Goal: Transaction & Acquisition: Purchase product/service

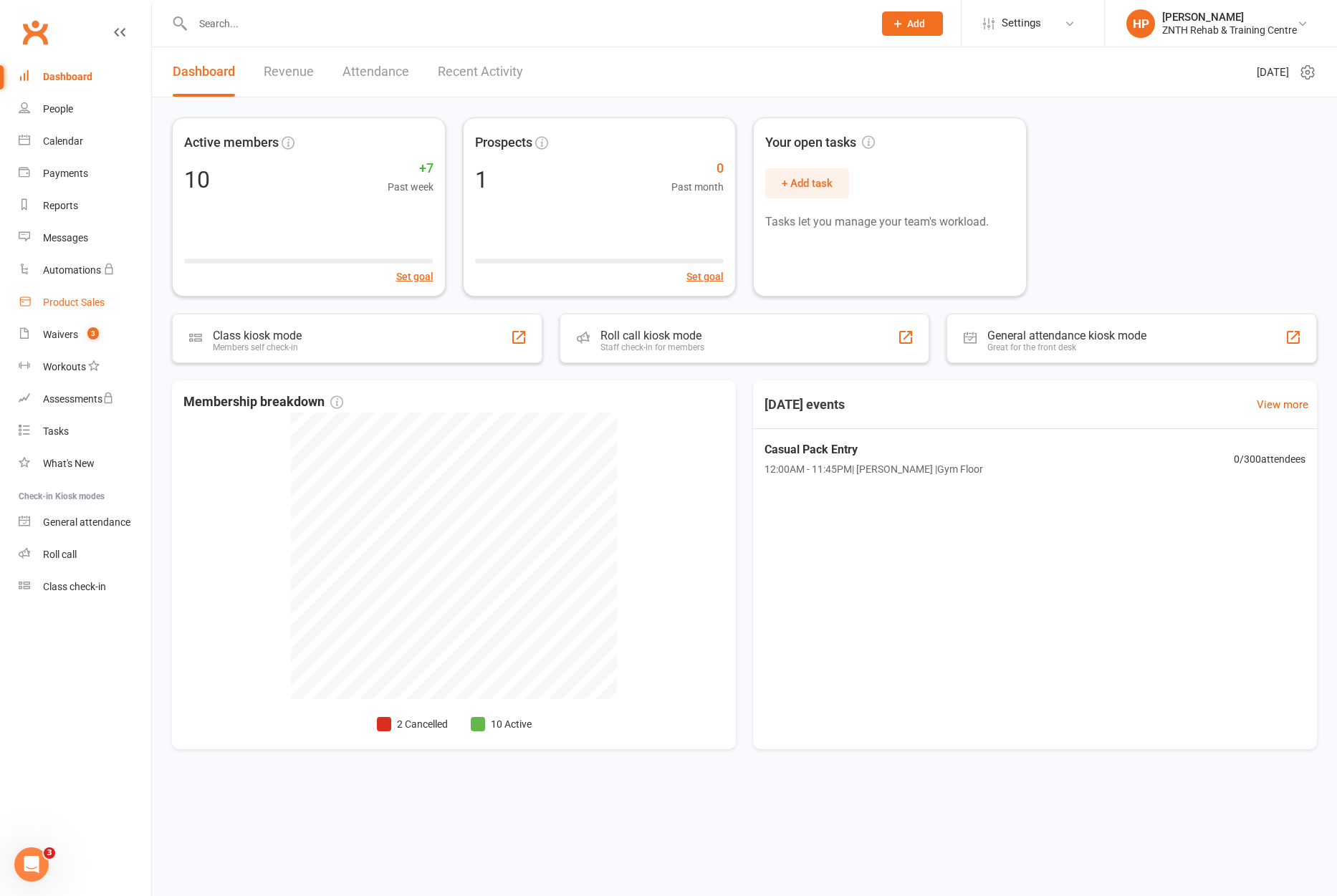
click at [62, 300] on div "Product Sales" at bounding box center [73, 302] width 62 height 12
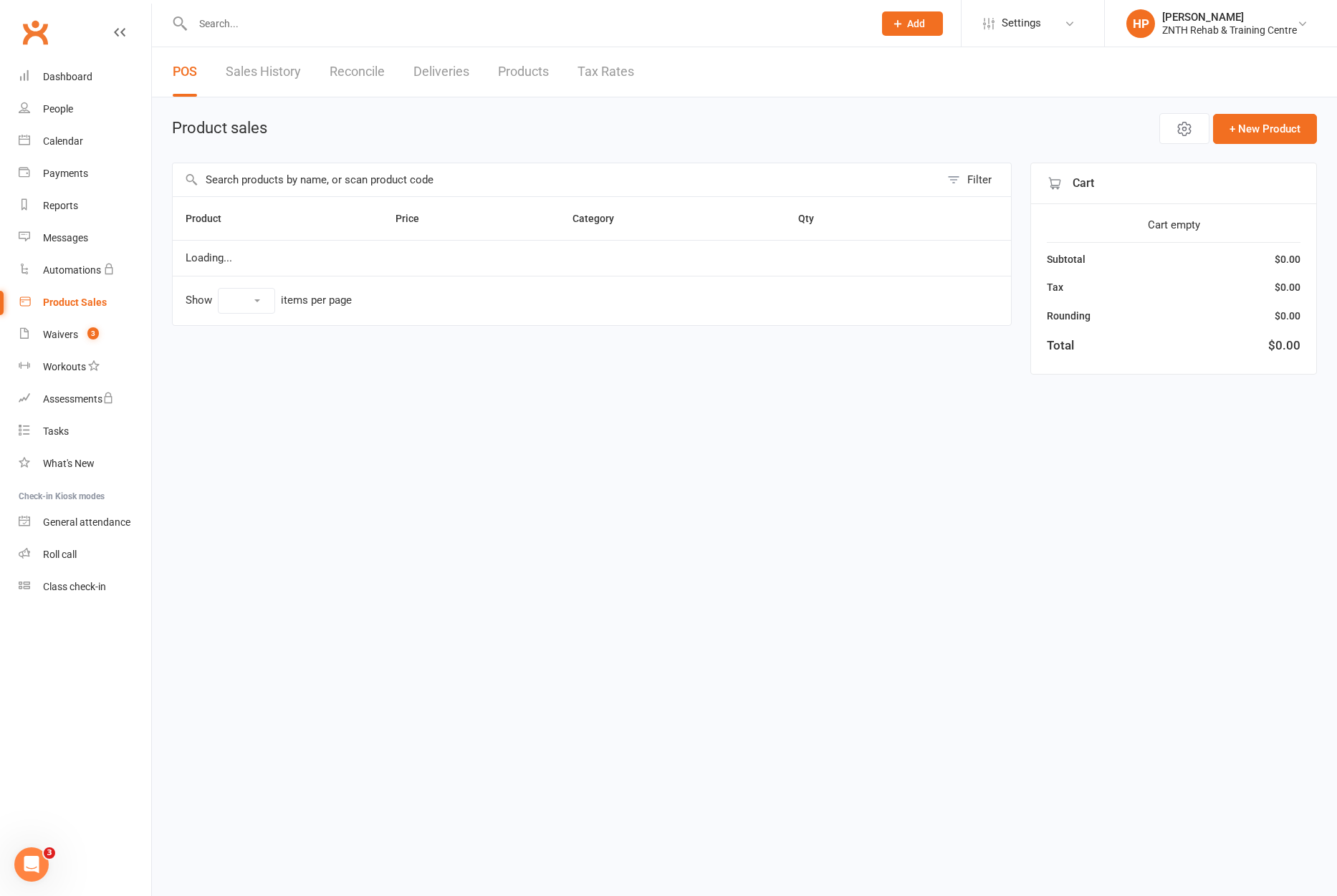
select select "100"
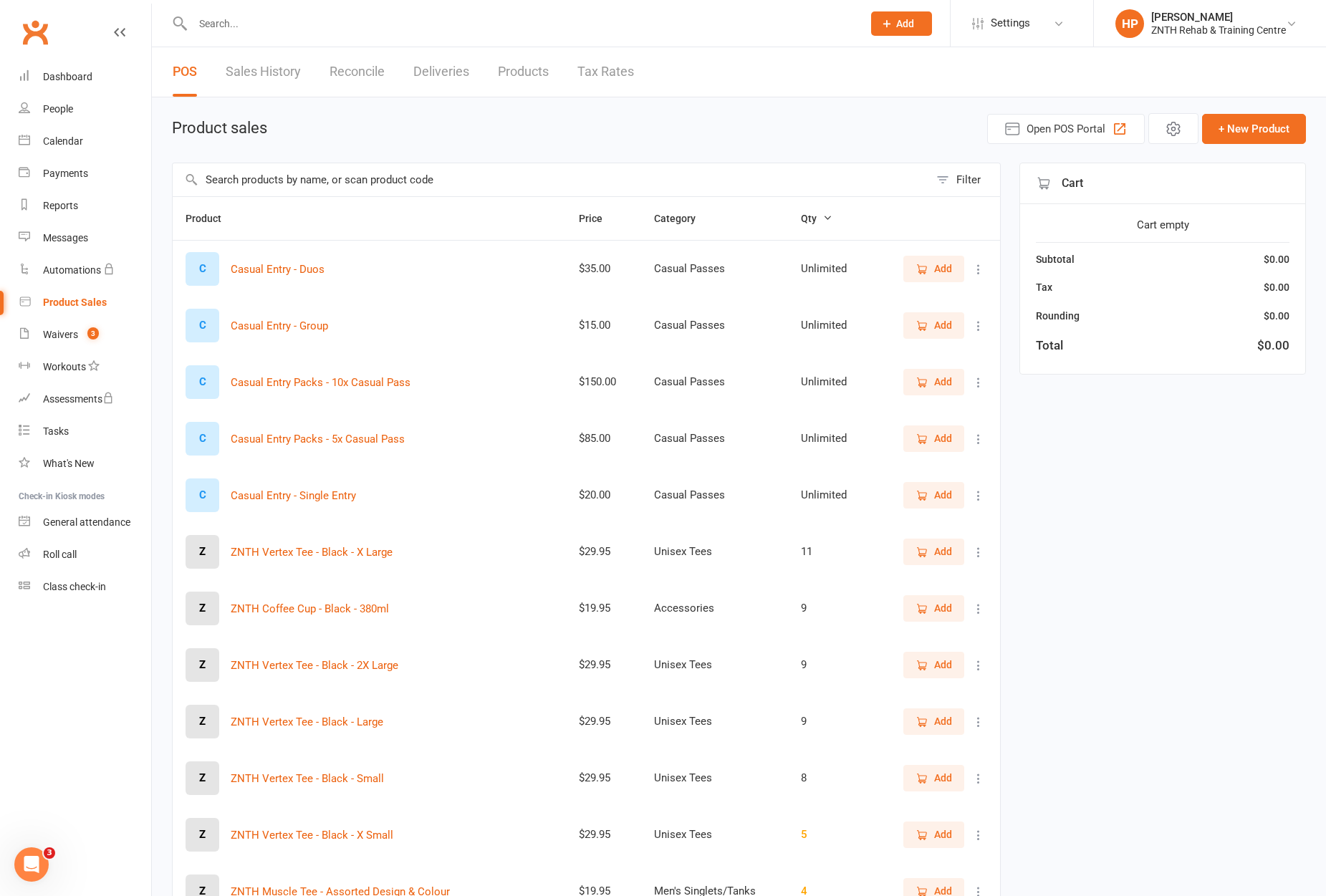
click at [402, 31] on input "text" at bounding box center [520, 24] width 664 height 20
type input "v"
click at [327, 186] on input "text" at bounding box center [551, 179] width 756 height 33
click at [522, 62] on link "Products" at bounding box center [523, 72] width 51 height 49
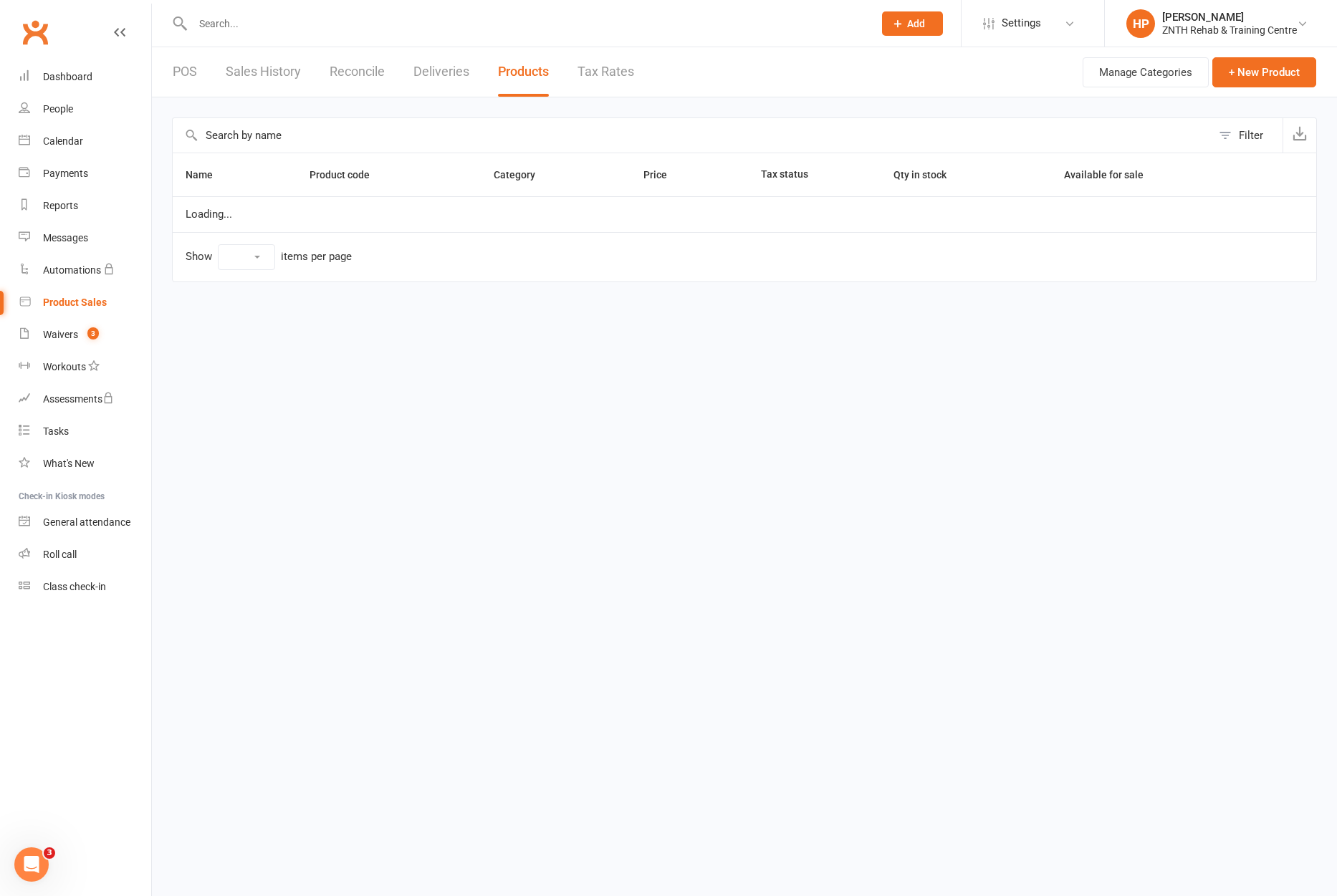
select select "10"
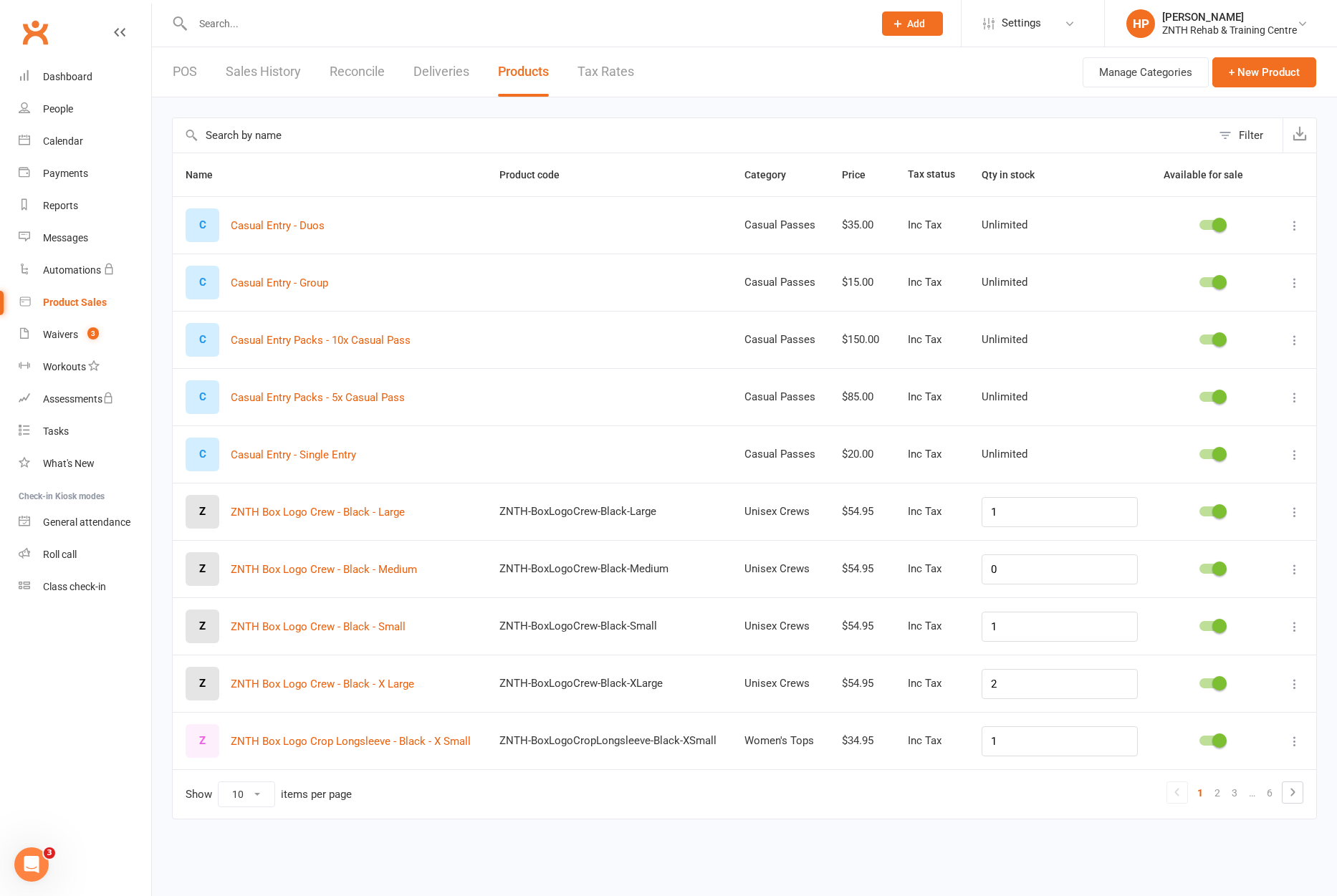
click at [236, 126] on input "text" at bounding box center [692, 135] width 1038 height 34
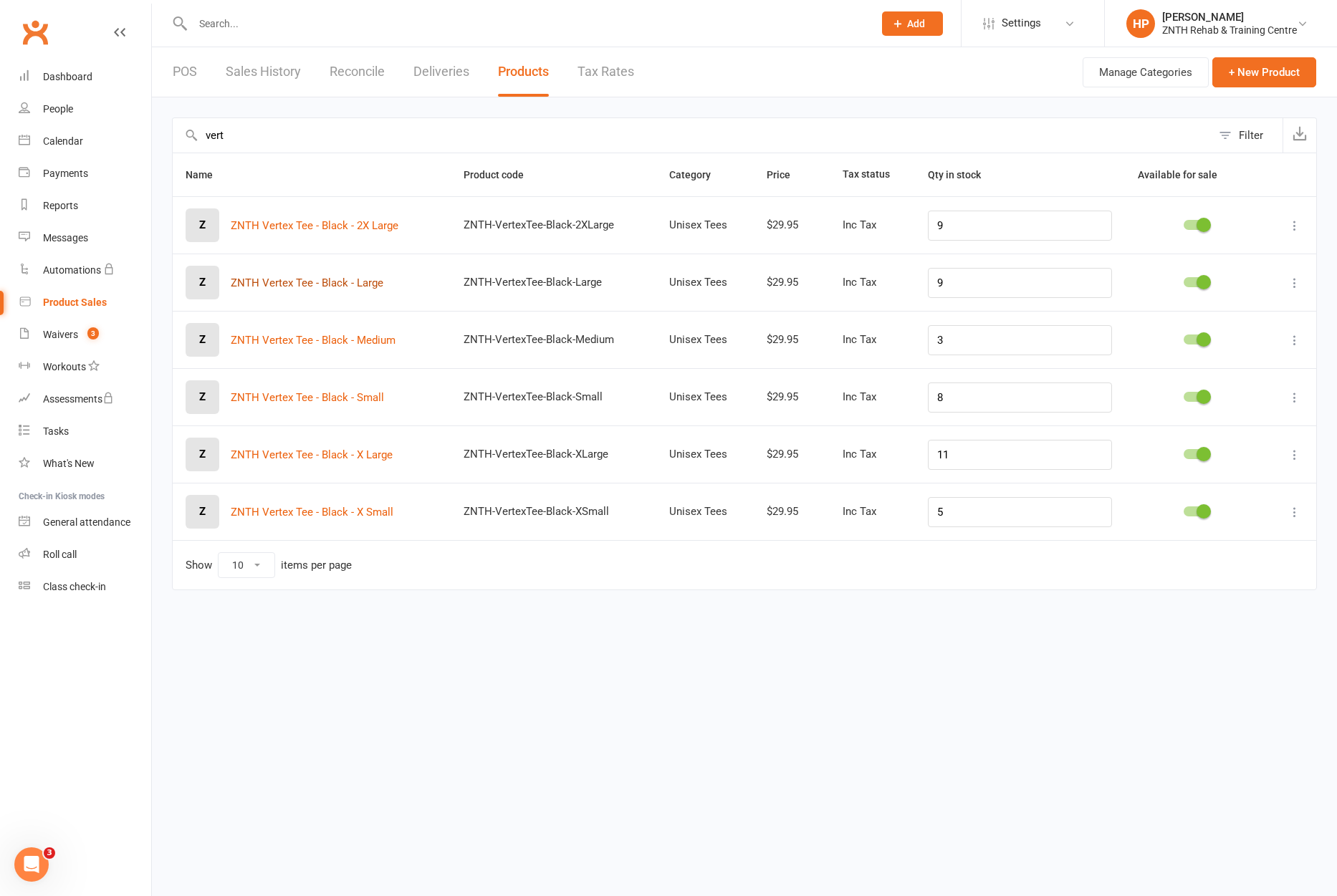
type input "vert"
click at [331, 286] on button "ZNTH Vertex Tee - Black - Large" at bounding box center [307, 283] width 153 height 17
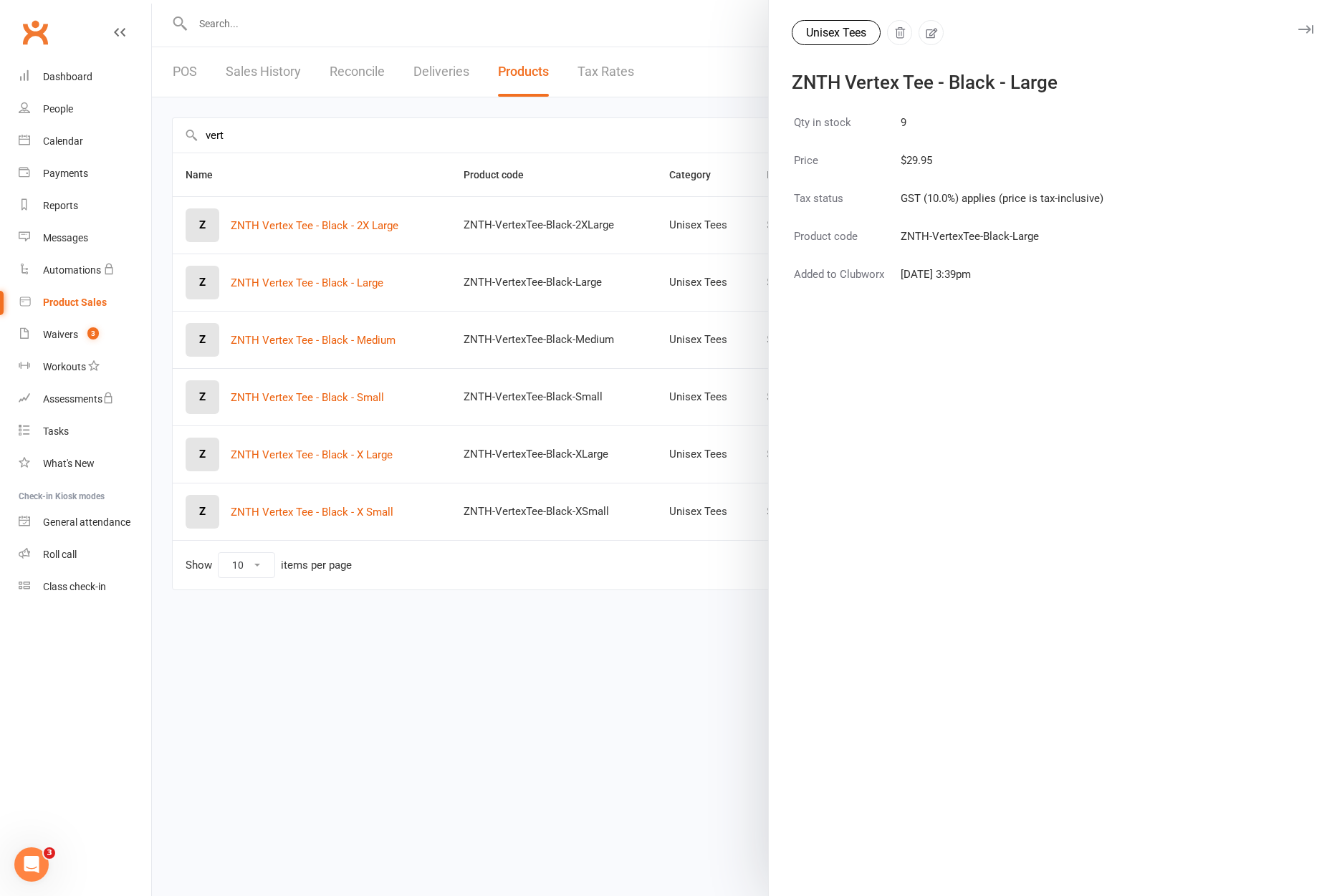
click at [1298, 29] on icon "button" at bounding box center [1305, 30] width 15 height 9
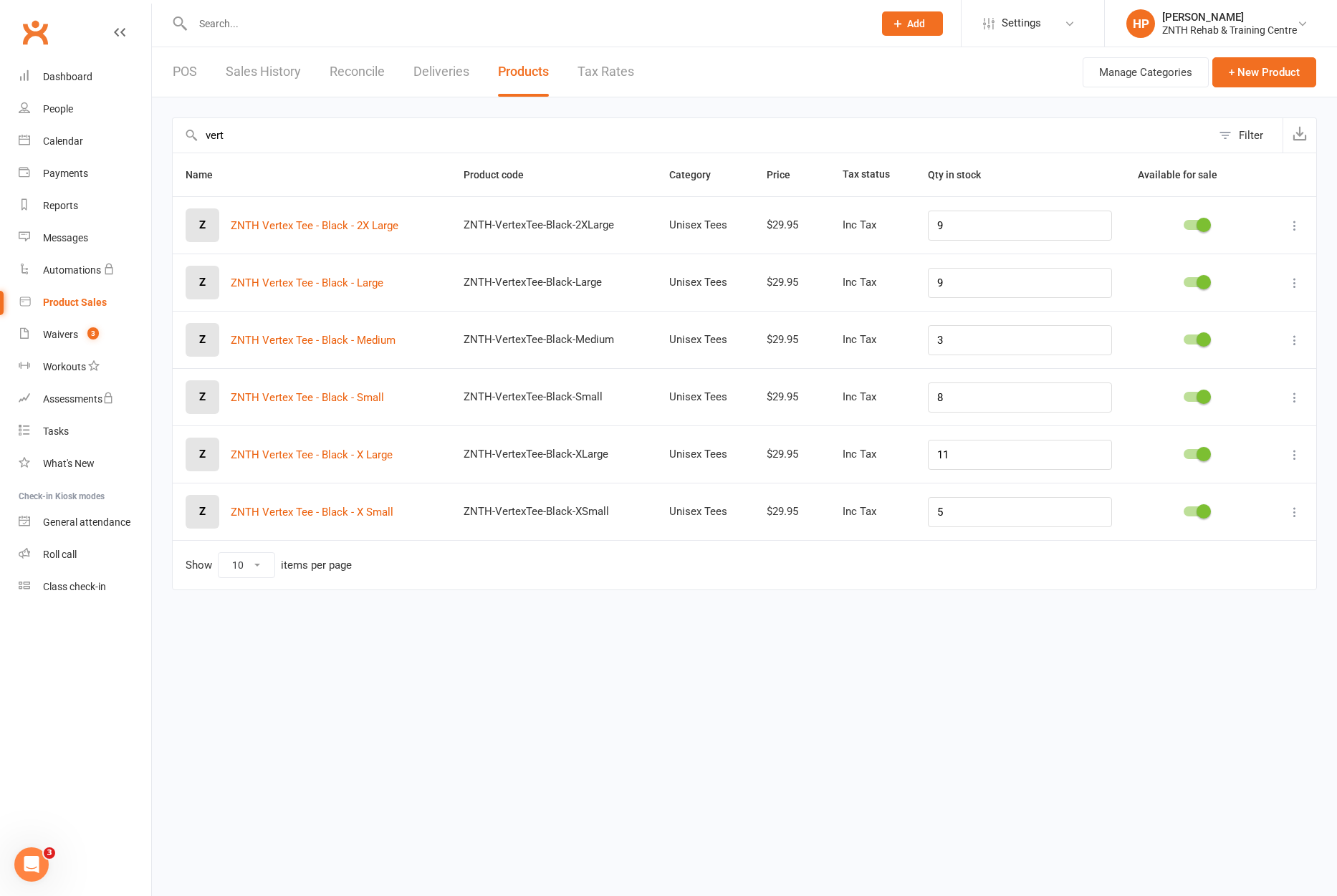
click at [177, 76] on link "POS" at bounding box center [185, 72] width 25 height 49
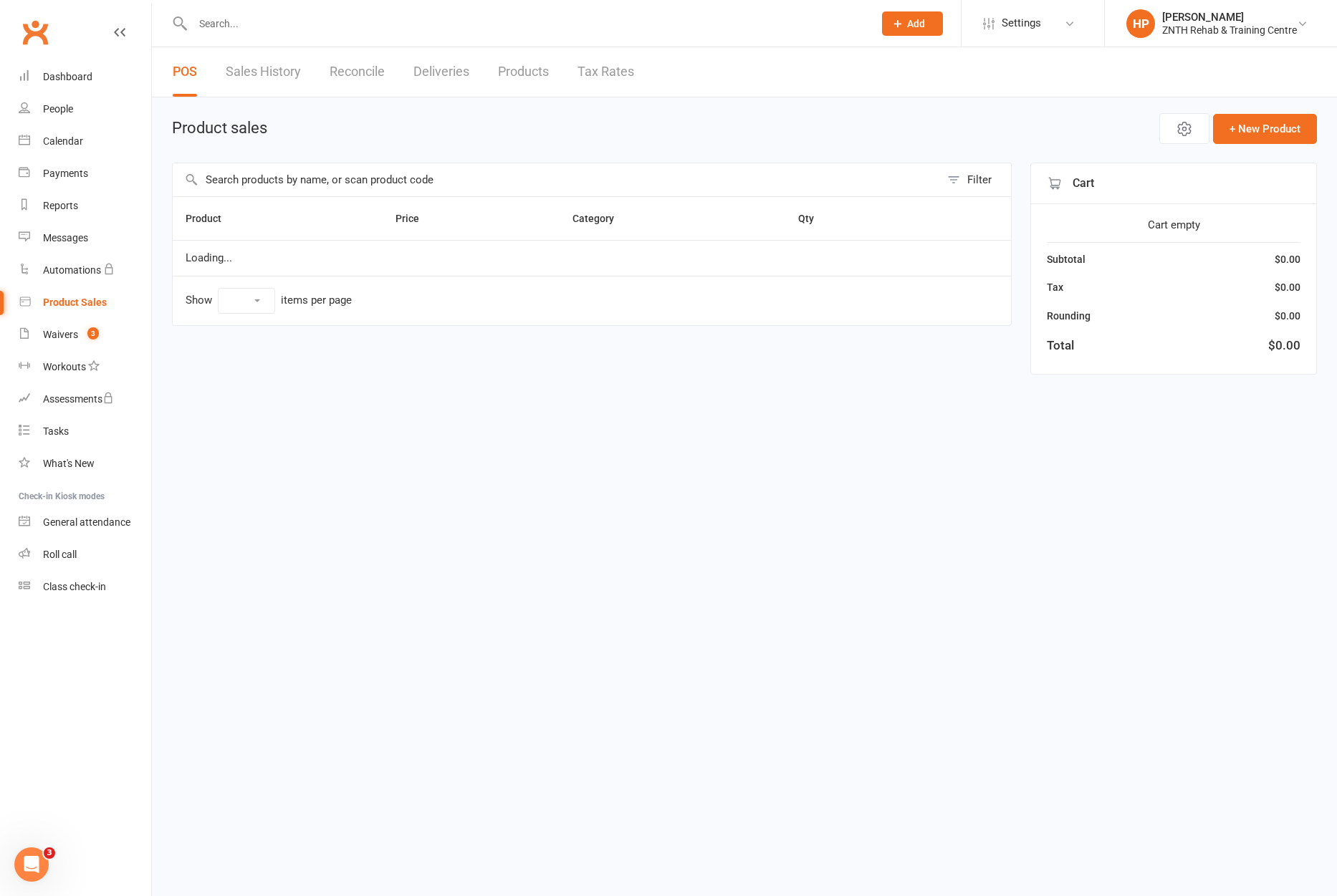
select select "100"
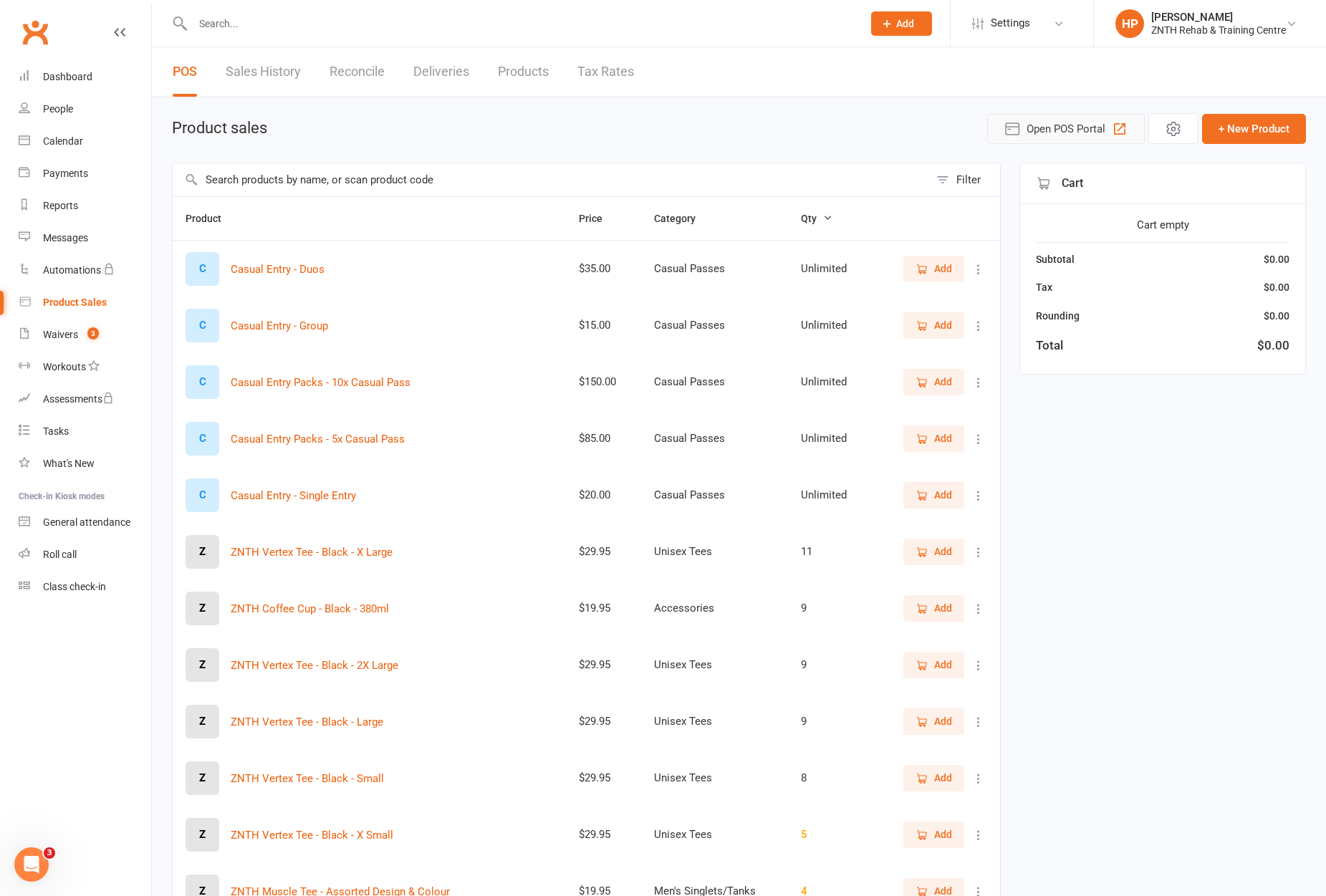
click at [1088, 130] on span "Open POS Portal" at bounding box center [1066, 129] width 78 height 17
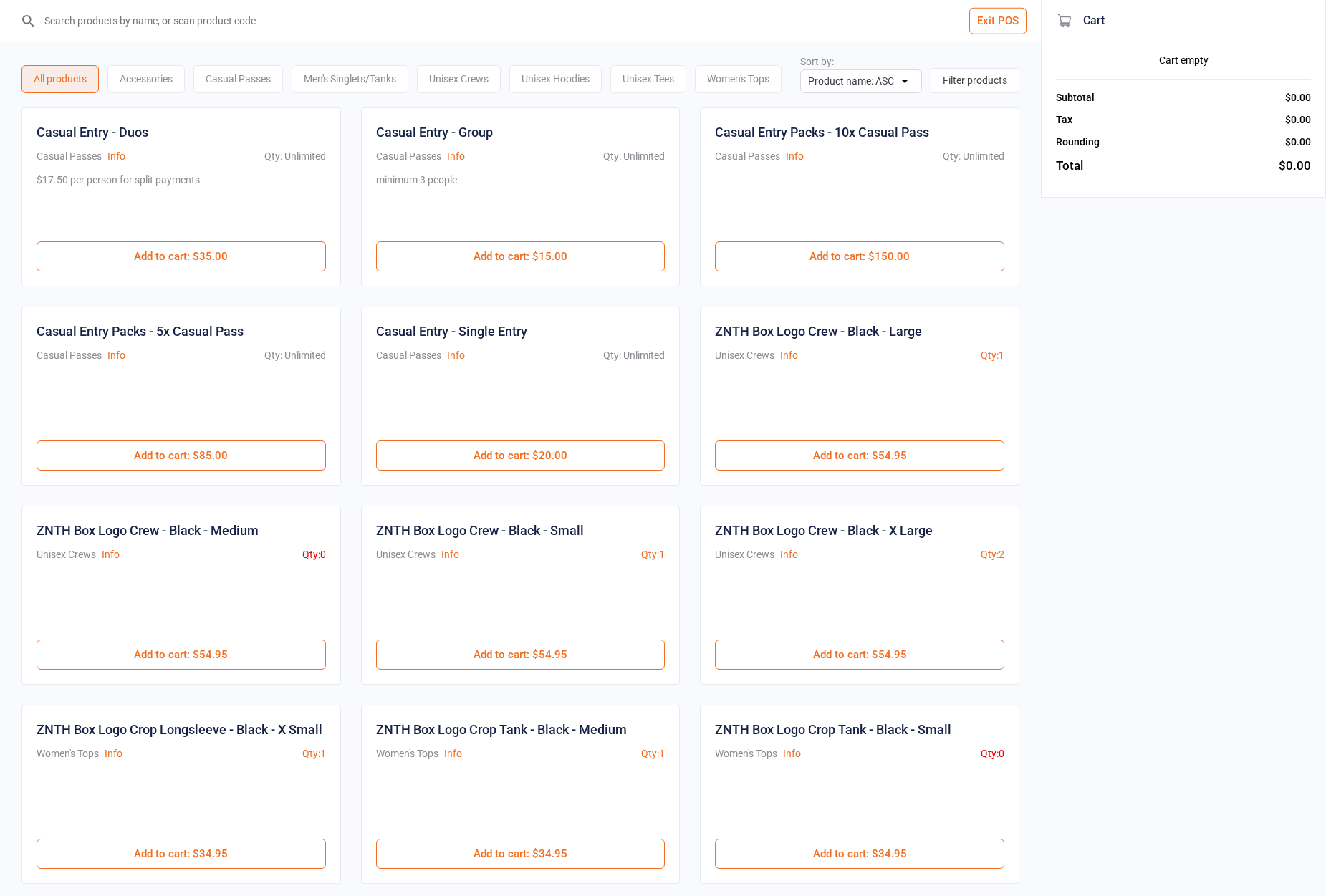
click at [470, 23] on input "search" at bounding box center [529, 20] width 984 height 41
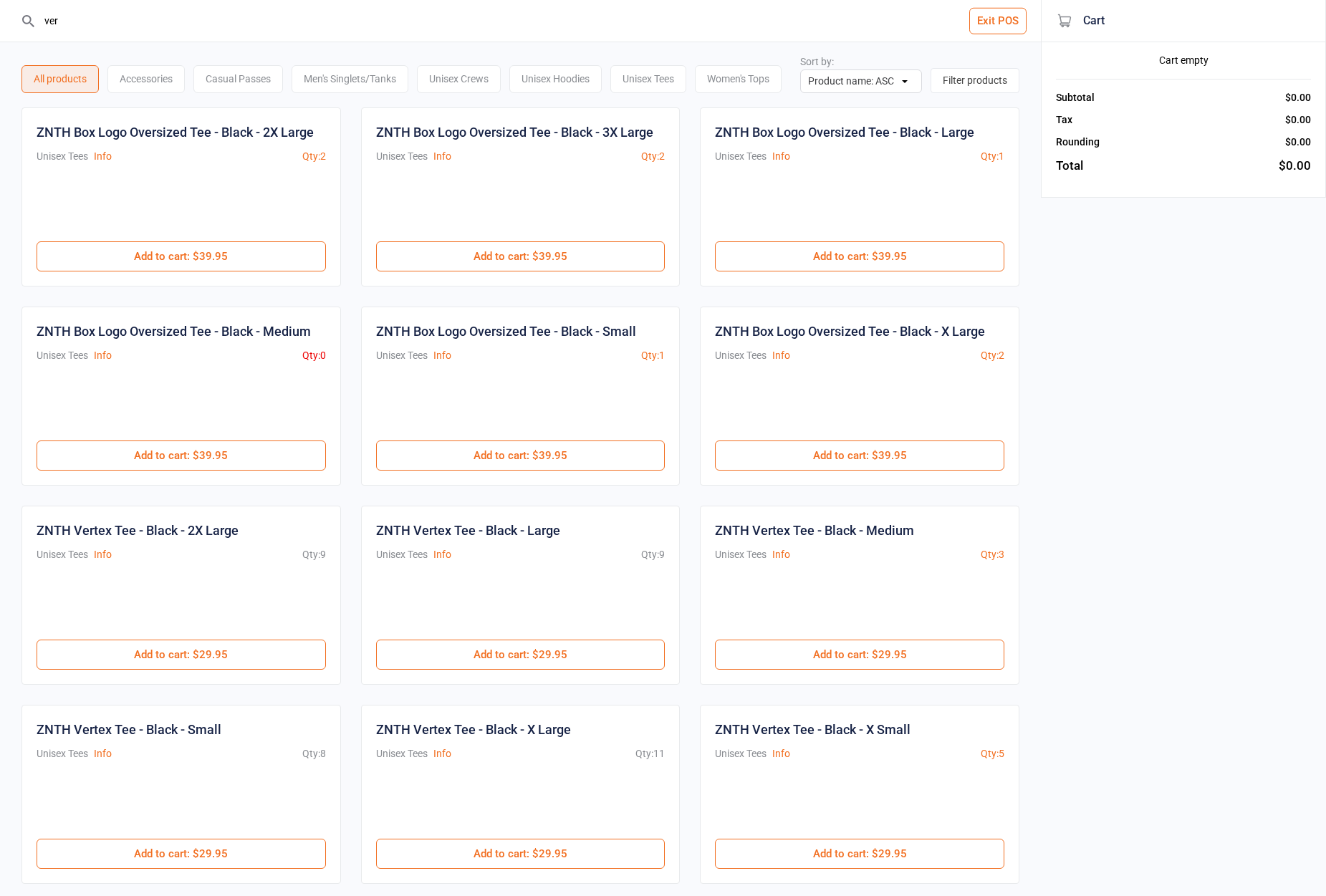
scroll to position [65, 0]
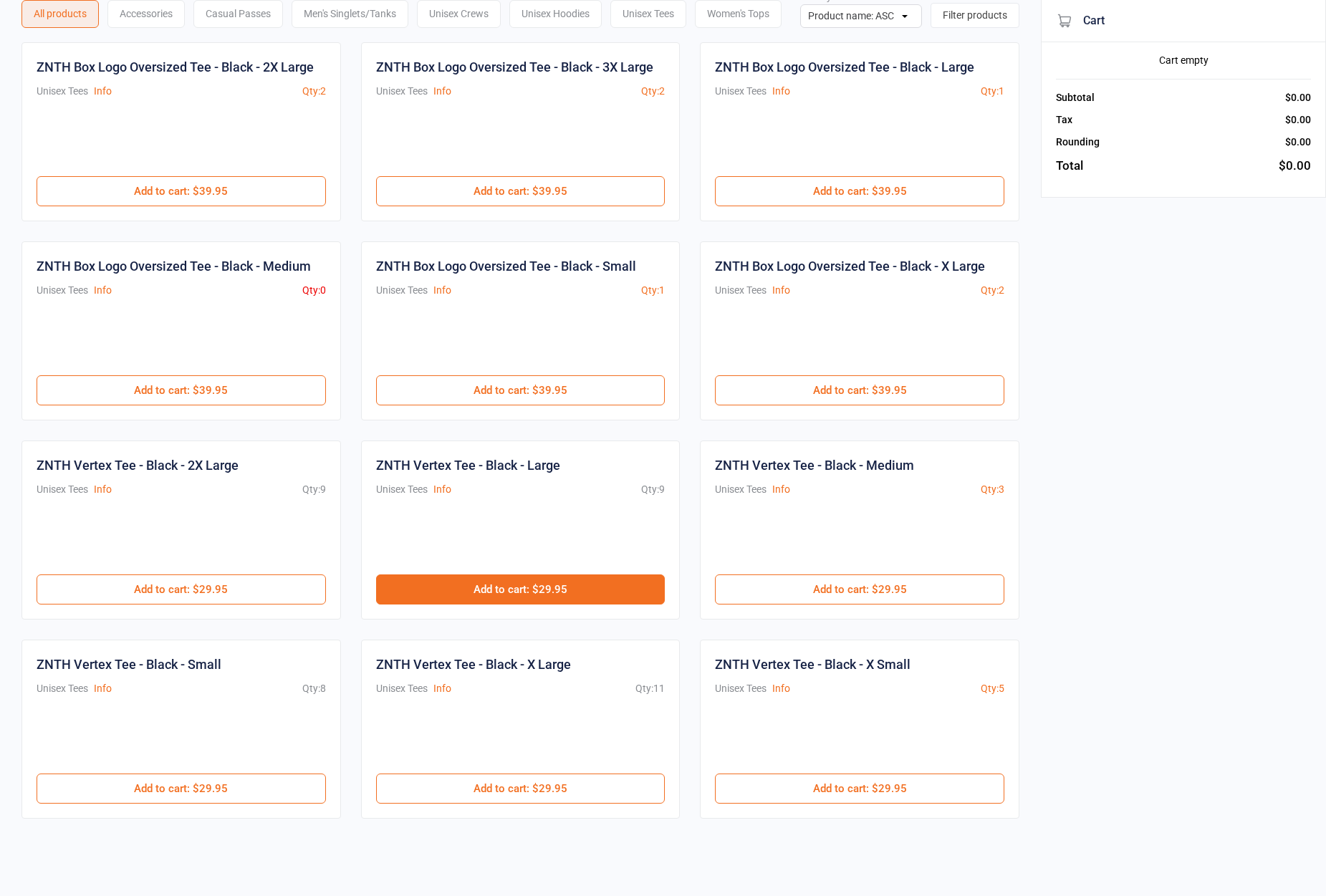
type input "ver"
click at [472, 581] on button "Add to cart : $29.95" at bounding box center [521, 589] width 289 height 30
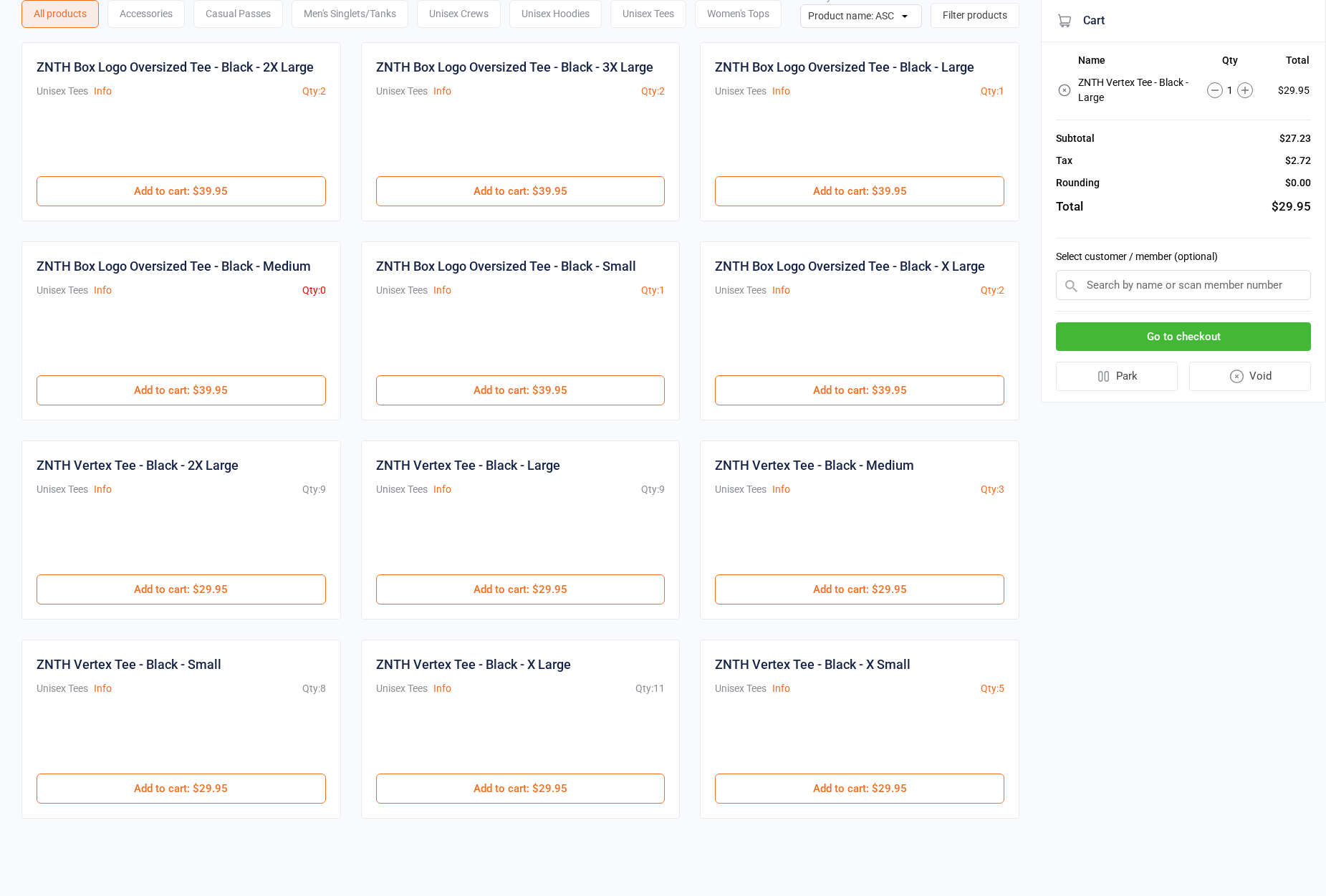
click at [1166, 339] on button "Go to checkout" at bounding box center [1183, 337] width 255 height 29
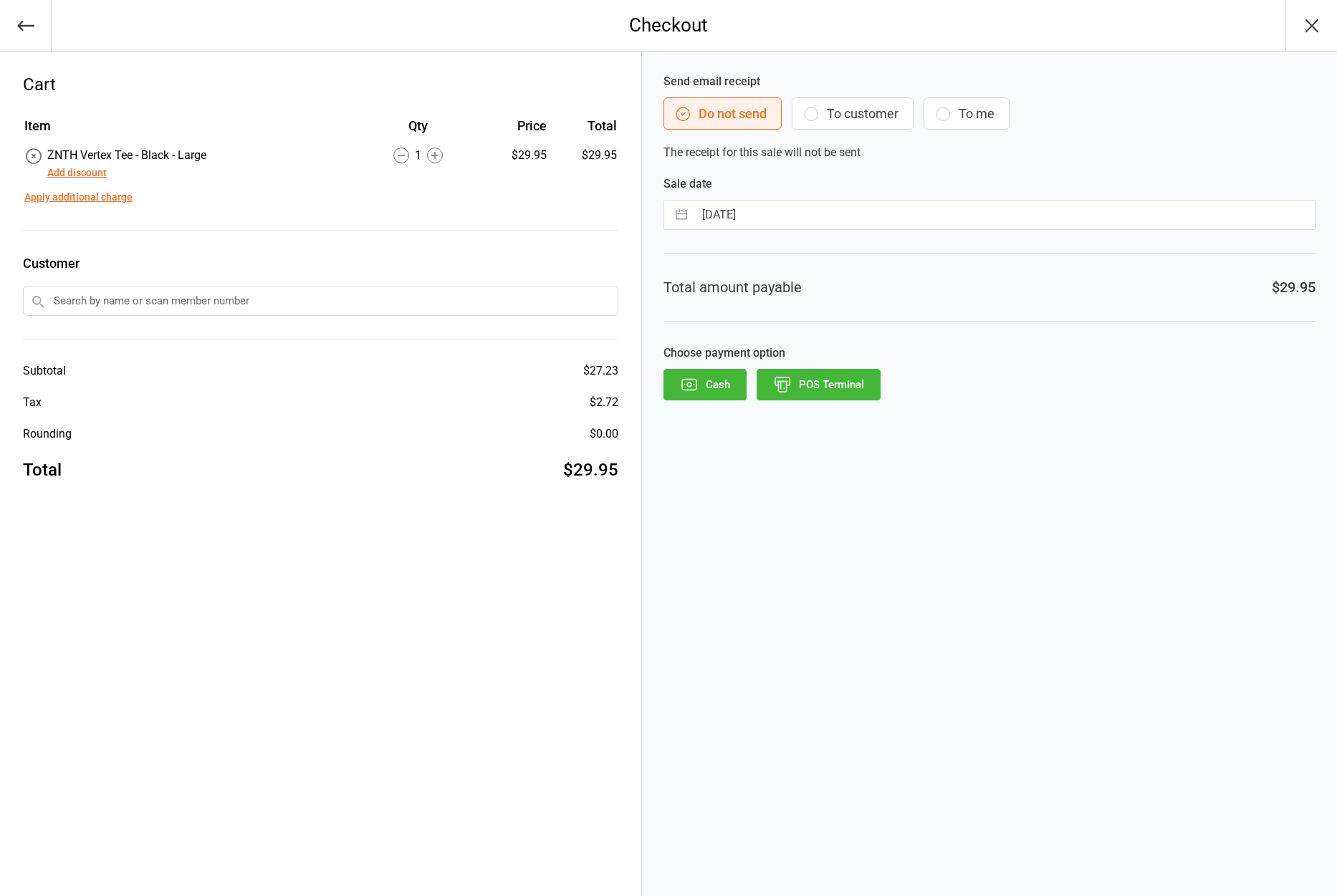
click at [780, 382] on icon "button" at bounding box center [782, 382] width 9 height 0
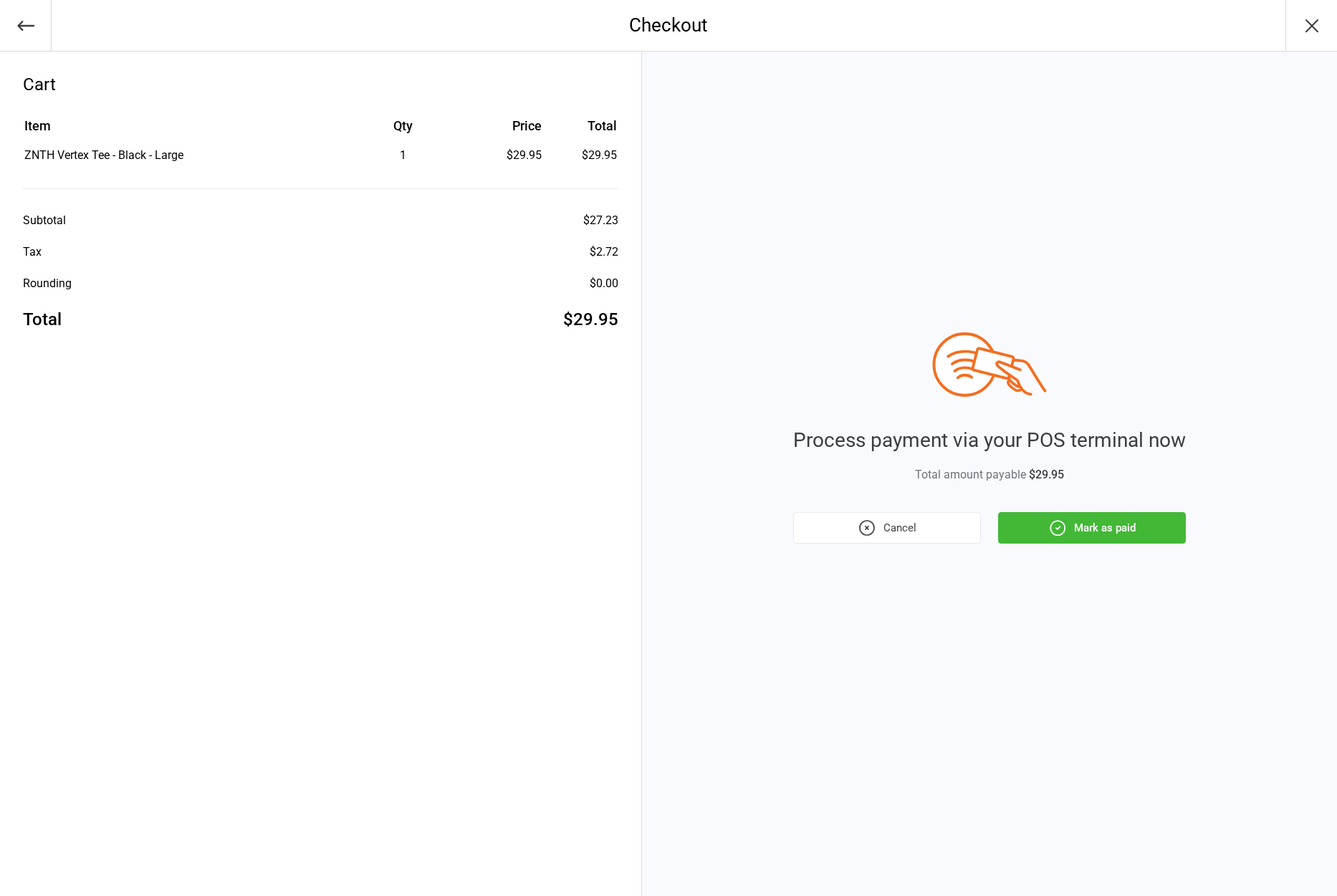
click at [1033, 520] on button "Mark as paid" at bounding box center [1091, 528] width 187 height 31
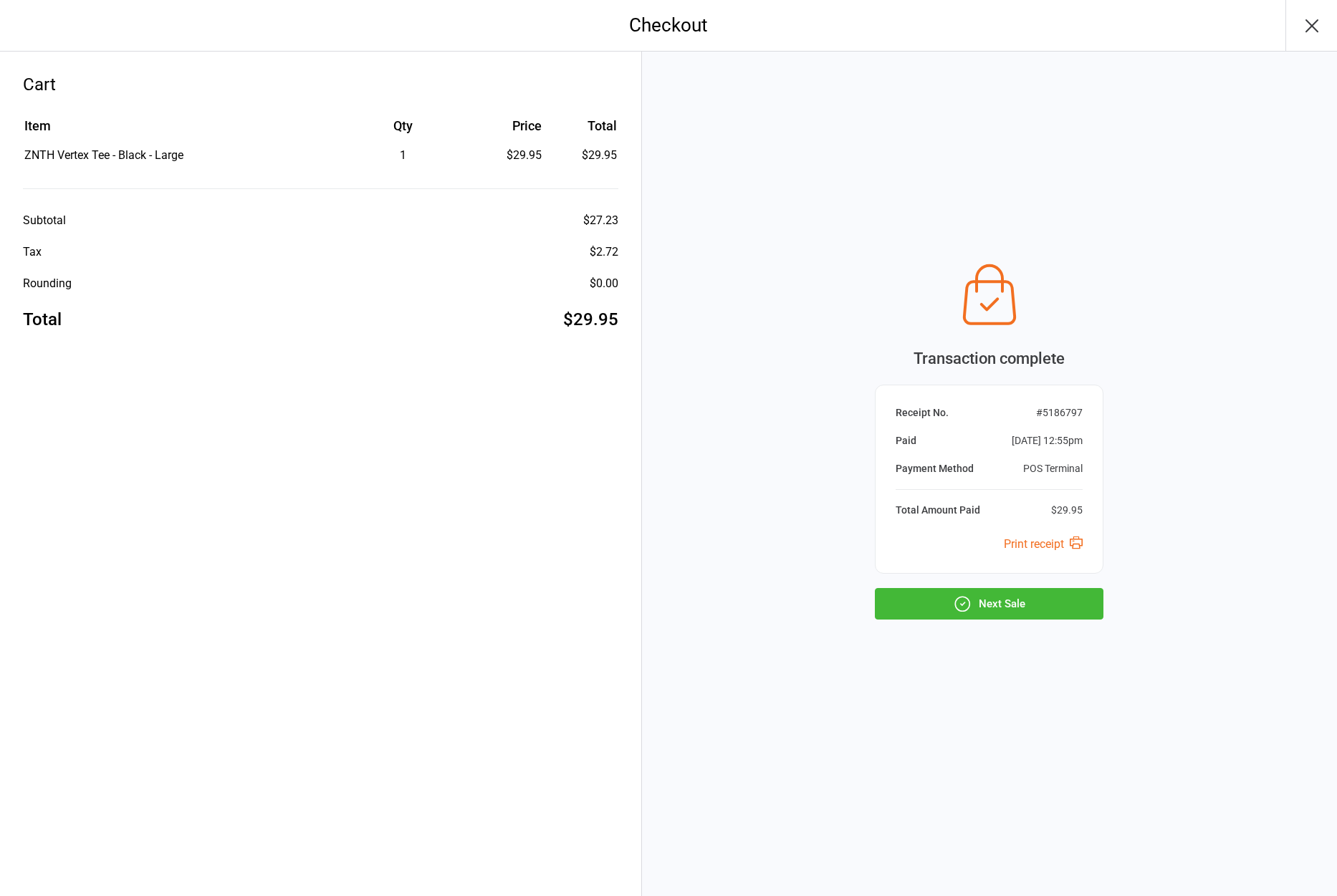
click at [979, 609] on button "Next Sale" at bounding box center [989, 603] width 228 height 31
